Goal: Task Accomplishment & Management: Manage account settings

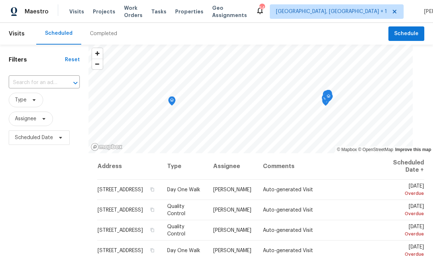
click at [50, 78] on input "text" at bounding box center [34, 82] width 51 height 11
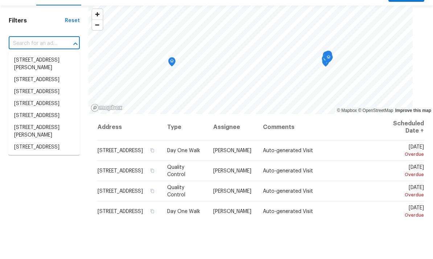
scroll to position [27, 0]
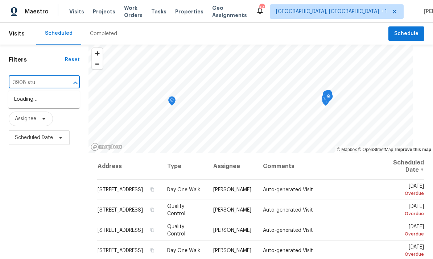
type input "3908 stur"
click at [51, 94] on li "[STREET_ADDRESS]" at bounding box center [43, 100] width 71 height 12
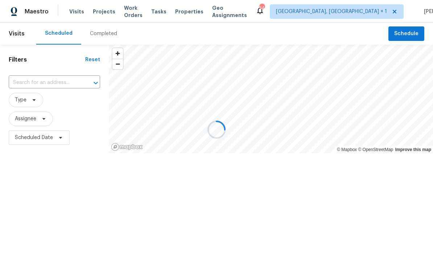
type input "[STREET_ADDRESS]"
click at [102, 12] on span "Projects" at bounding box center [104, 11] width 22 height 7
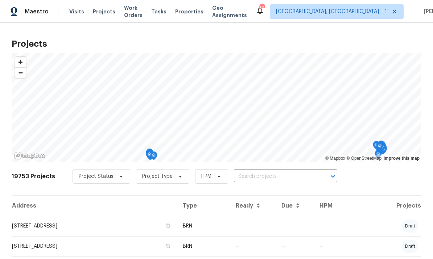
click at [252, 178] on input "text" at bounding box center [275, 176] width 83 height 11
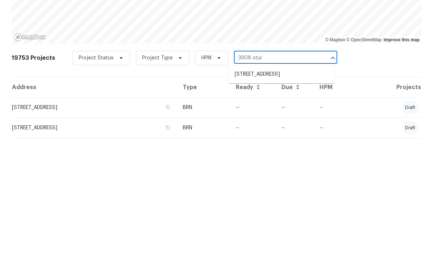
type input "3908 sturb"
click at [266, 187] on li "[STREET_ADDRESS]" at bounding box center [282, 193] width 106 height 12
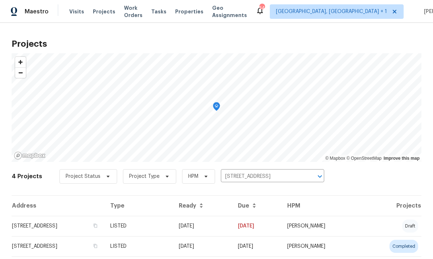
click at [89, 227] on td "[STREET_ADDRESS]" at bounding box center [58, 226] width 93 height 20
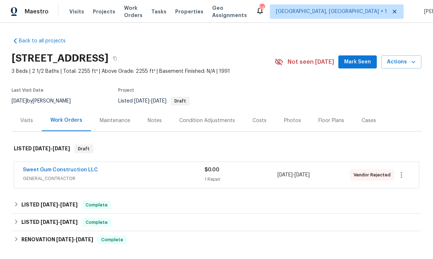
click at [73, 172] on link "Sweet Gum Construction LLC" at bounding box center [60, 170] width 75 height 5
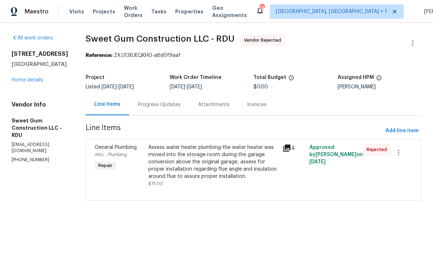
click at [35, 80] on link "Home details" at bounding box center [28, 80] width 32 height 5
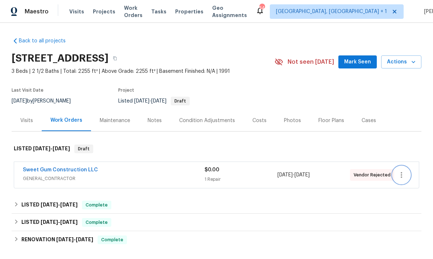
click at [400, 178] on icon "button" at bounding box center [401, 175] width 9 height 9
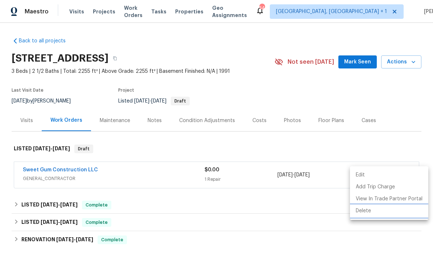
click at [366, 210] on li "Delete" at bounding box center [389, 211] width 78 height 12
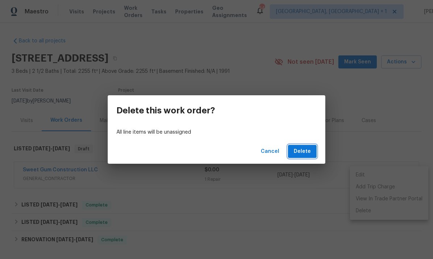
click at [303, 152] on span "Delete" at bounding box center [302, 151] width 17 height 9
